Goal: Information Seeking & Learning: Learn about a topic

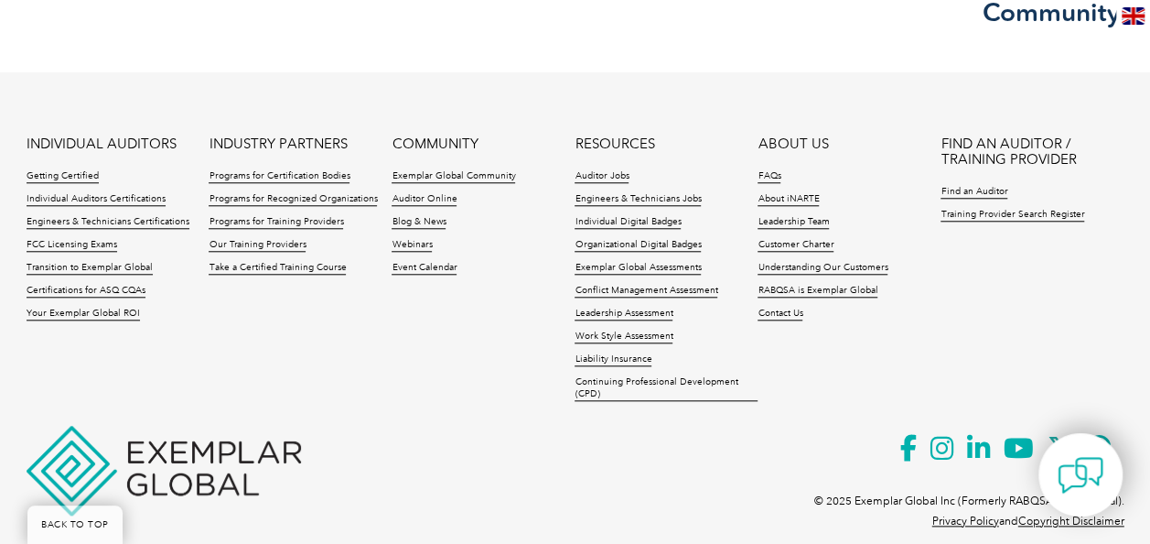
scroll to position [796, 0]
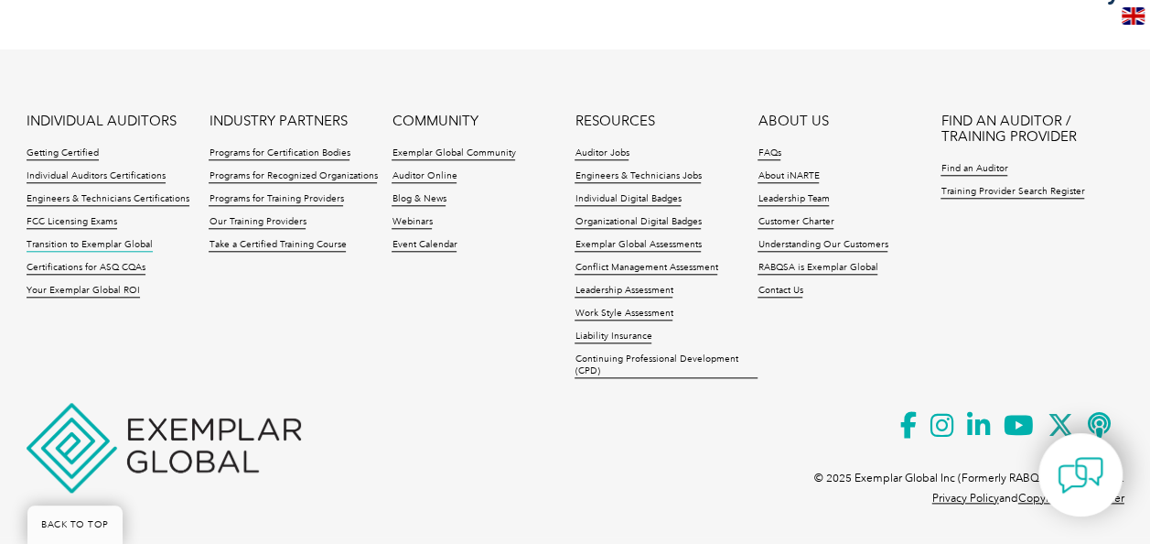
click at [138, 239] on link "Transition to Exemplar Global" at bounding box center [90, 245] width 126 height 13
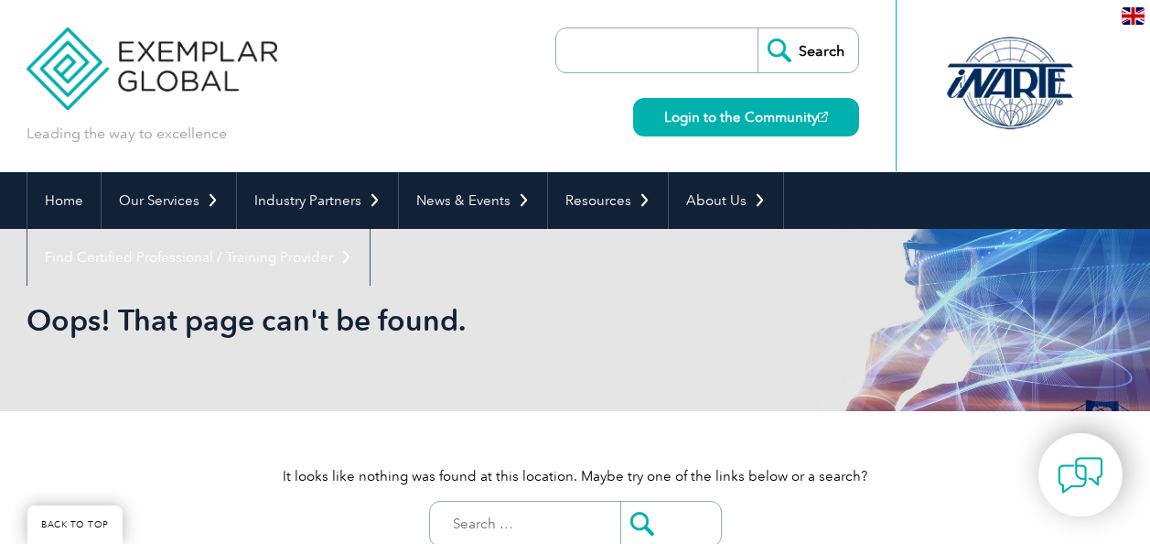
scroll to position [796, 0]
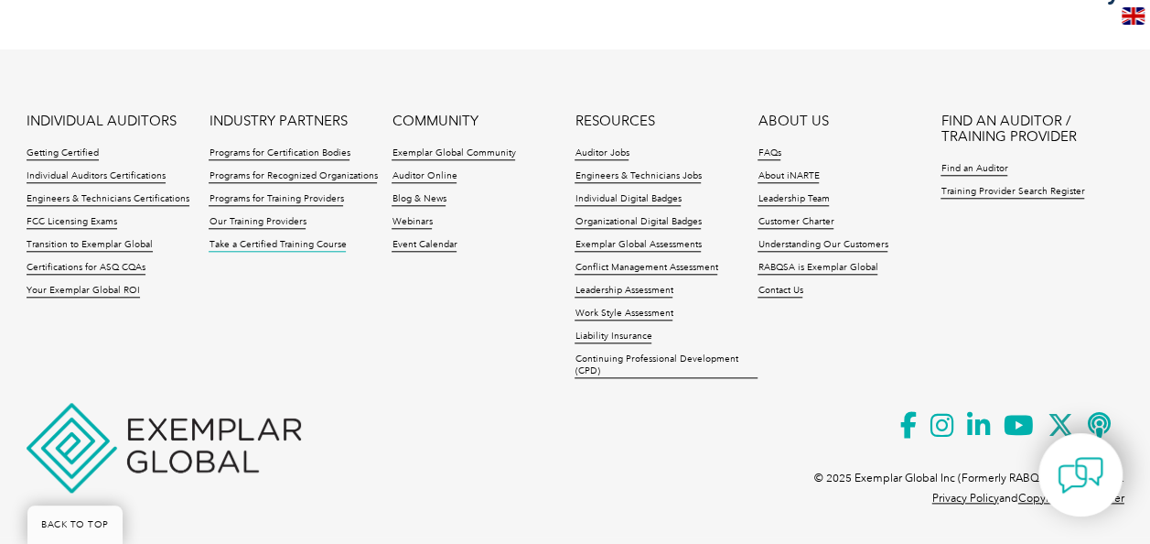
click at [307, 240] on link "Take a Certified Training Course" at bounding box center [277, 245] width 137 height 13
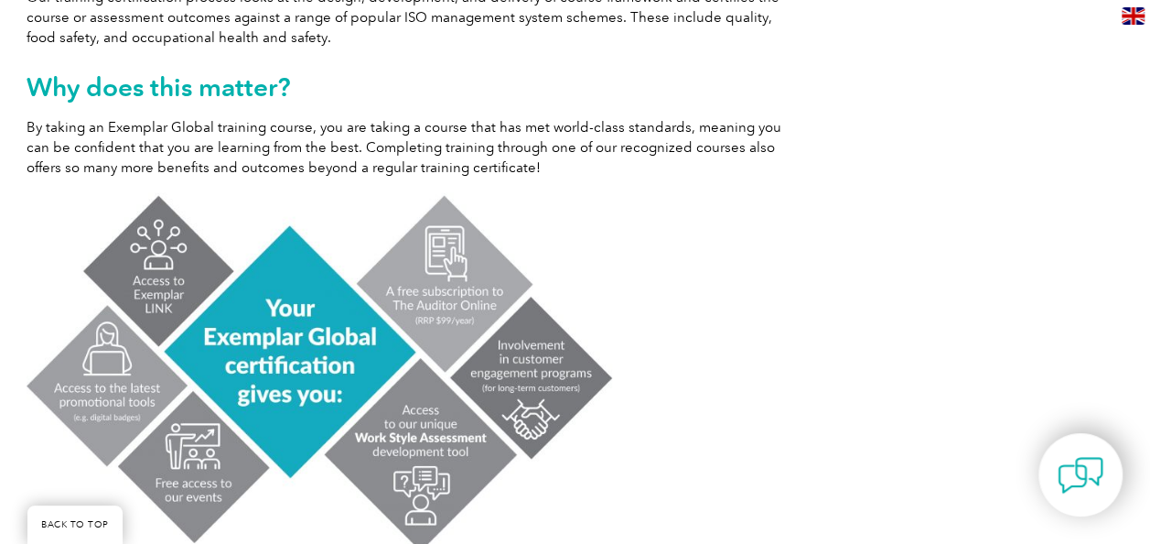
scroll to position [1007, 0]
